Goal: Contribute content: Add original content to the website for others to see

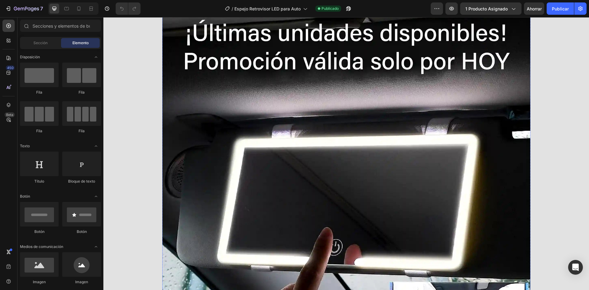
scroll to position [6836, 0]
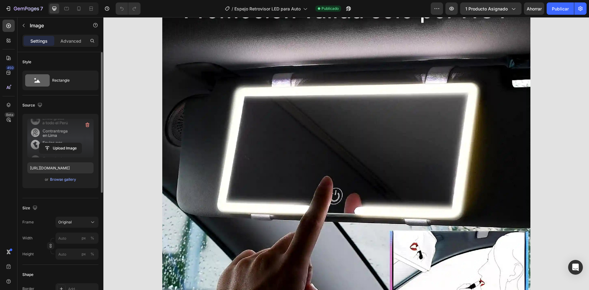
click at [58, 133] on label at bounding box center [60, 138] width 66 height 39
click at [58, 143] on input "file" at bounding box center [60, 148] width 42 height 10
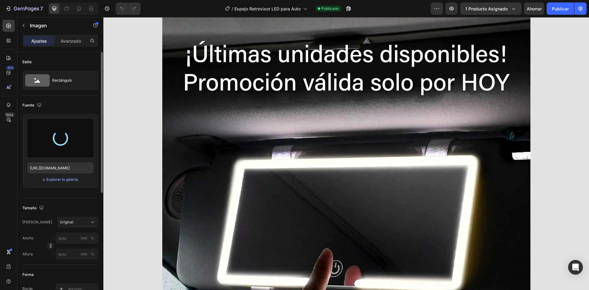
scroll to position [6775, 0]
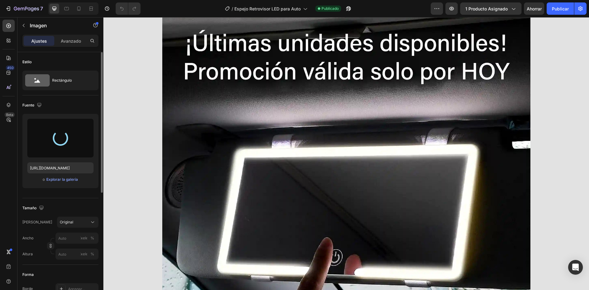
type input "[URL][DOMAIN_NAME]"
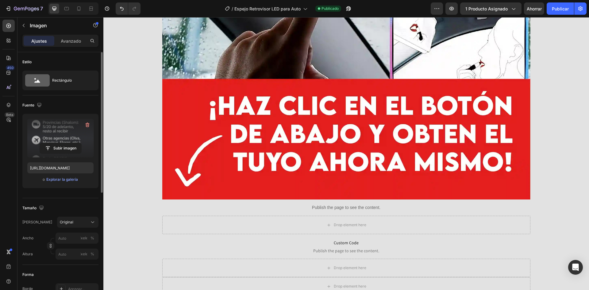
scroll to position [7112, 0]
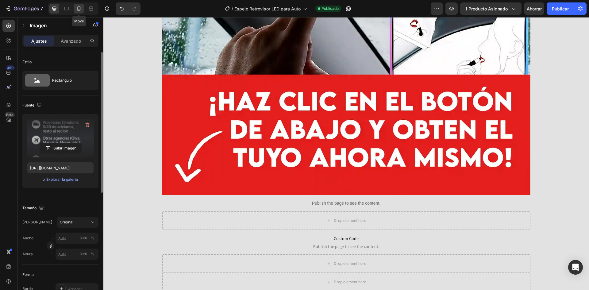
click at [79, 9] on icon at bounding box center [79, 9] width 6 height 6
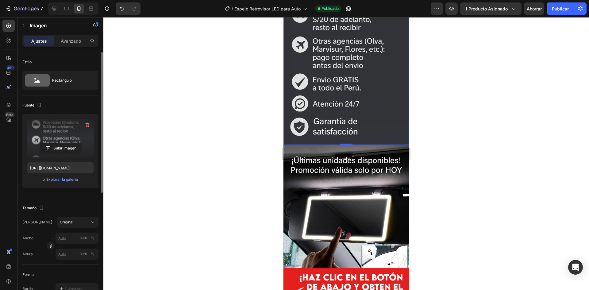
scroll to position [2245, 0]
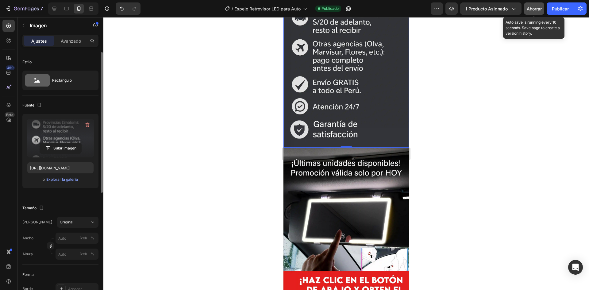
click at [532, 8] on font "Ahorrar" at bounding box center [533, 8] width 15 height 5
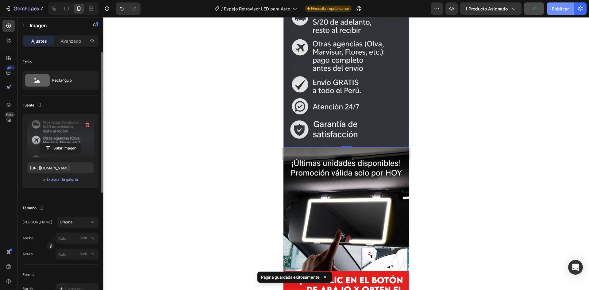
click at [552, 5] on button "Publicar" at bounding box center [559, 8] width 27 height 12
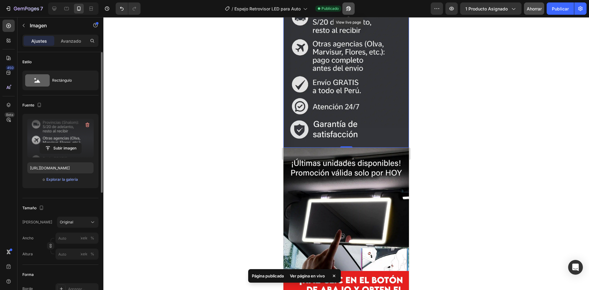
click at [345, 10] on icon "button" at bounding box center [348, 9] width 6 height 6
